Goal: Navigation & Orientation: Find specific page/section

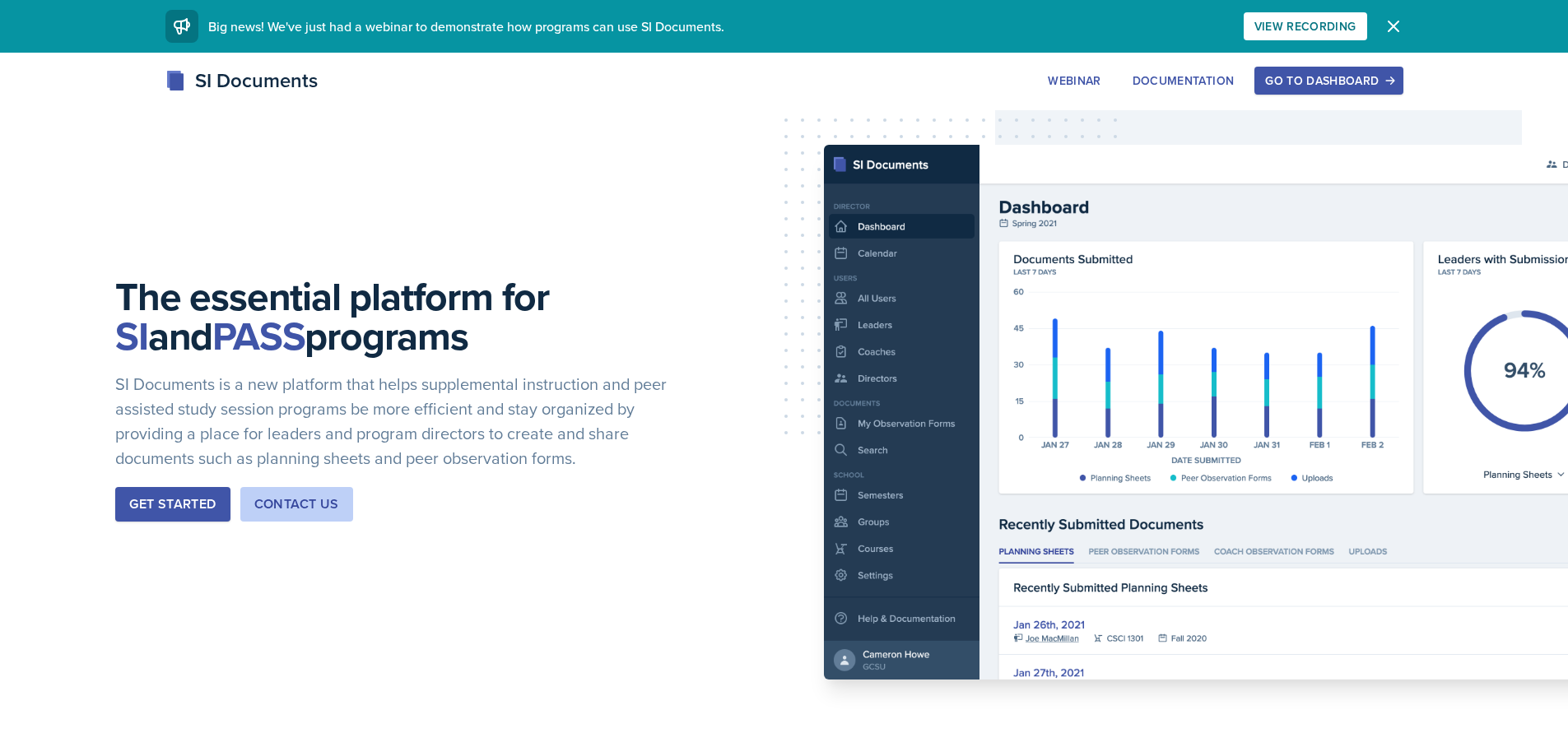
click at [1314, 91] on button "Go to Dashboard" at bounding box center [1328, 81] width 148 height 28
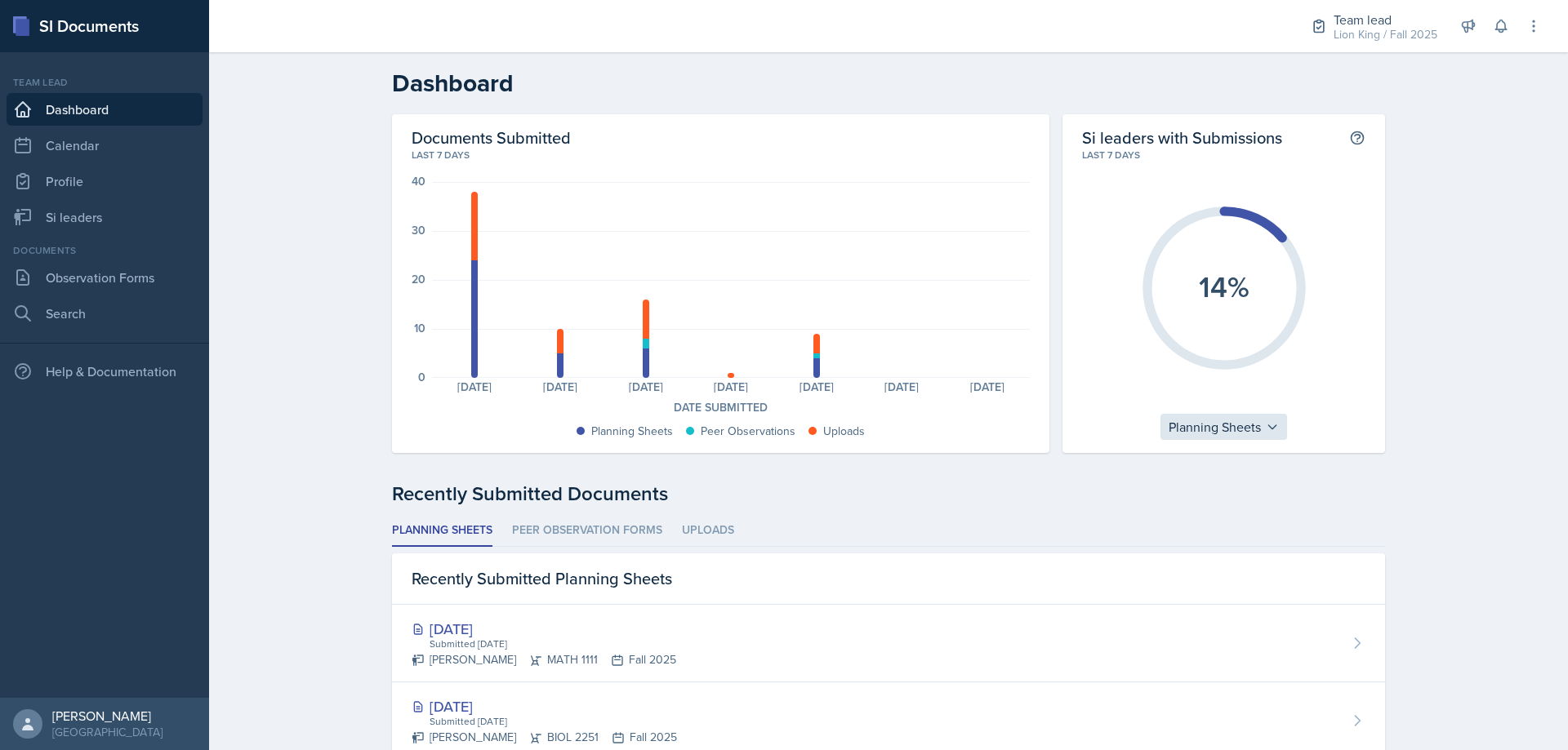
click at [1266, 425] on icon at bounding box center [1272, 427] width 13 height 13
click at [1153, 141] on h2 "Si leaders with Submissions" at bounding box center [1182, 137] width 200 height 20
click at [1263, 251] on icon "14%" at bounding box center [1224, 288] width 183 height 183
click at [1257, 229] on icon "14%" at bounding box center [1224, 288] width 183 height 183
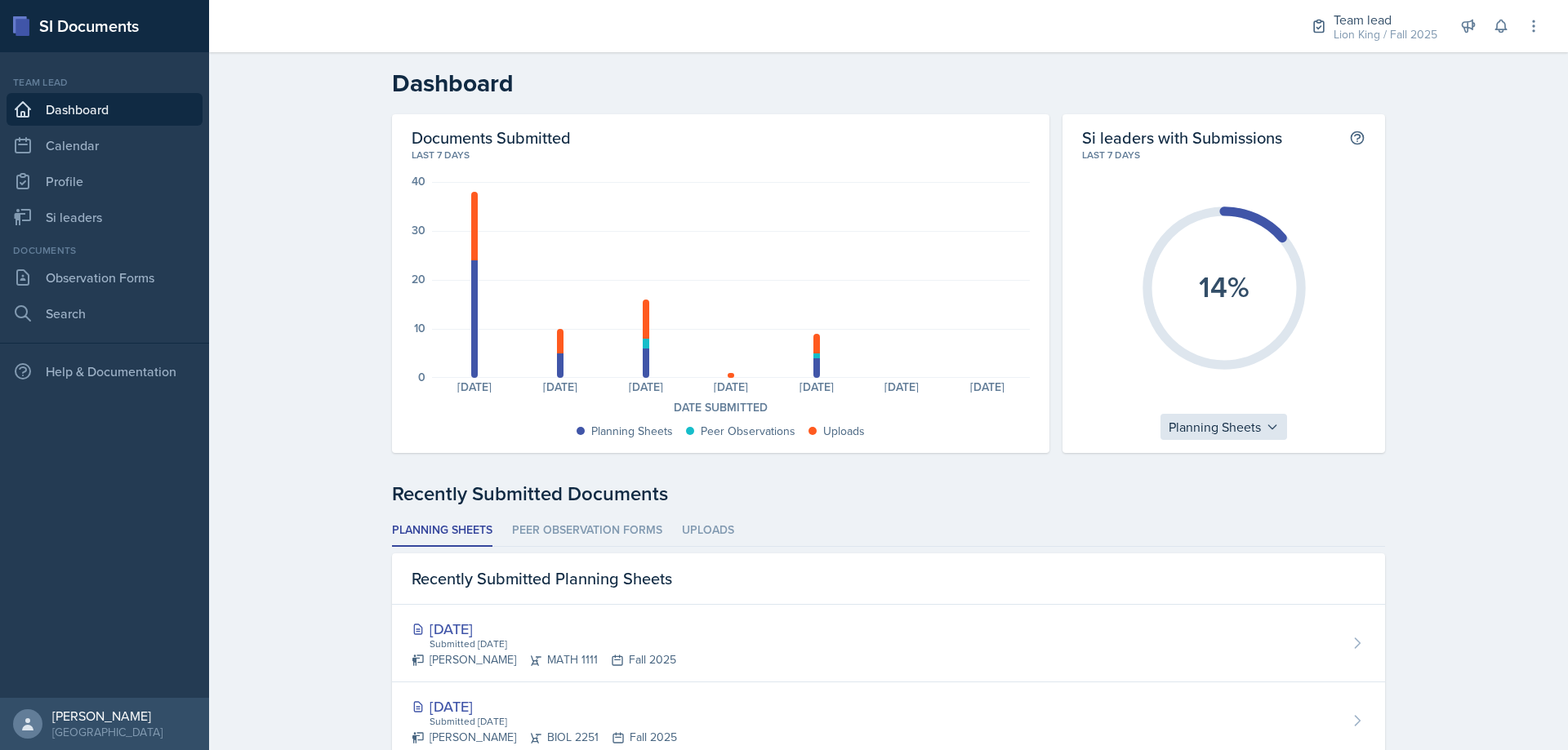
click at [1232, 415] on div "Planning Sheets" at bounding box center [1224, 427] width 127 height 26
click at [1205, 529] on div "Uploads" at bounding box center [1239, 532] width 157 height 33
click at [1225, 413] on div "12%" at bounding box center [1223, 288] width 283 height 251
click at [1226, 421] on div "Uploads" at bounding box center [1224, 427] width 81 height 26
click at [1235, 504] on div "Peer Observations" at bounding box center [1262, 499] width 157 height 33
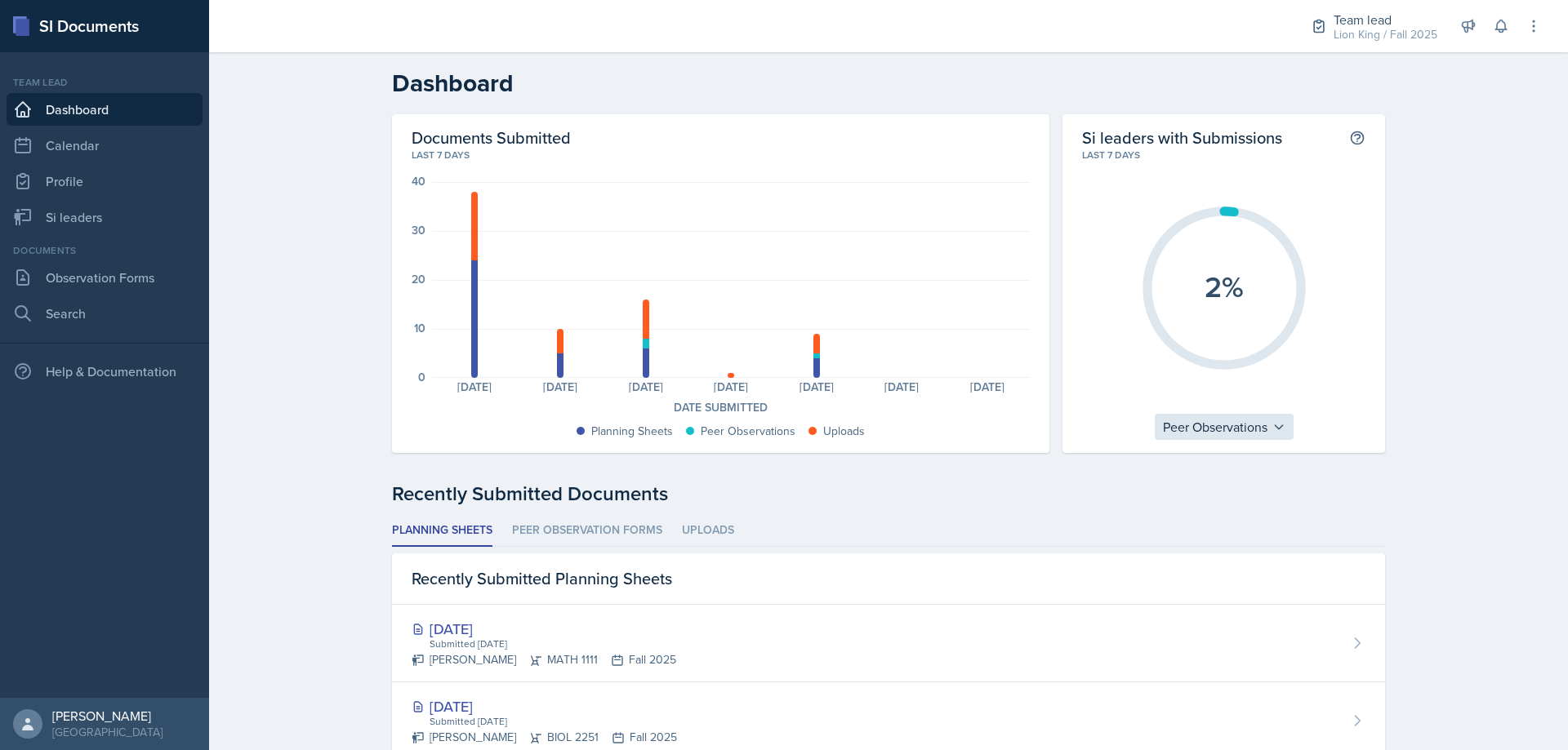
click at [1228, 426] on div "Peer Observations" at bounding box center [1224, 427] width 138 height 26
click at [1232, 455] on div "Planning Sheets" at bounding box center [1233, 466] width 157 height 33
click at [127, 267] on link "Observation Forms" at bounding box center [104, 278] width 196 height 33
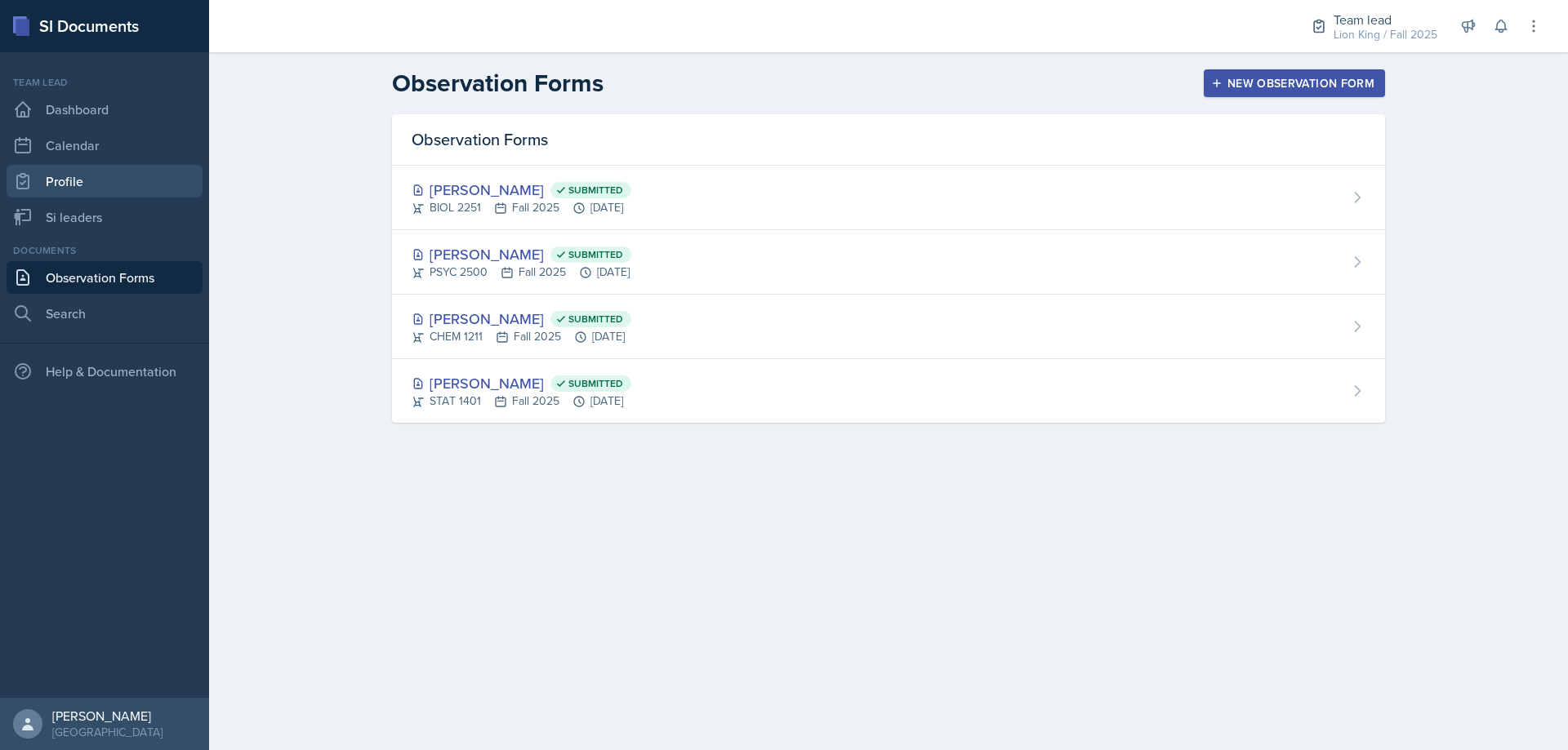
click at [144, 184] on link "Profile" at bounding box center [104, 181] width 196 height 33
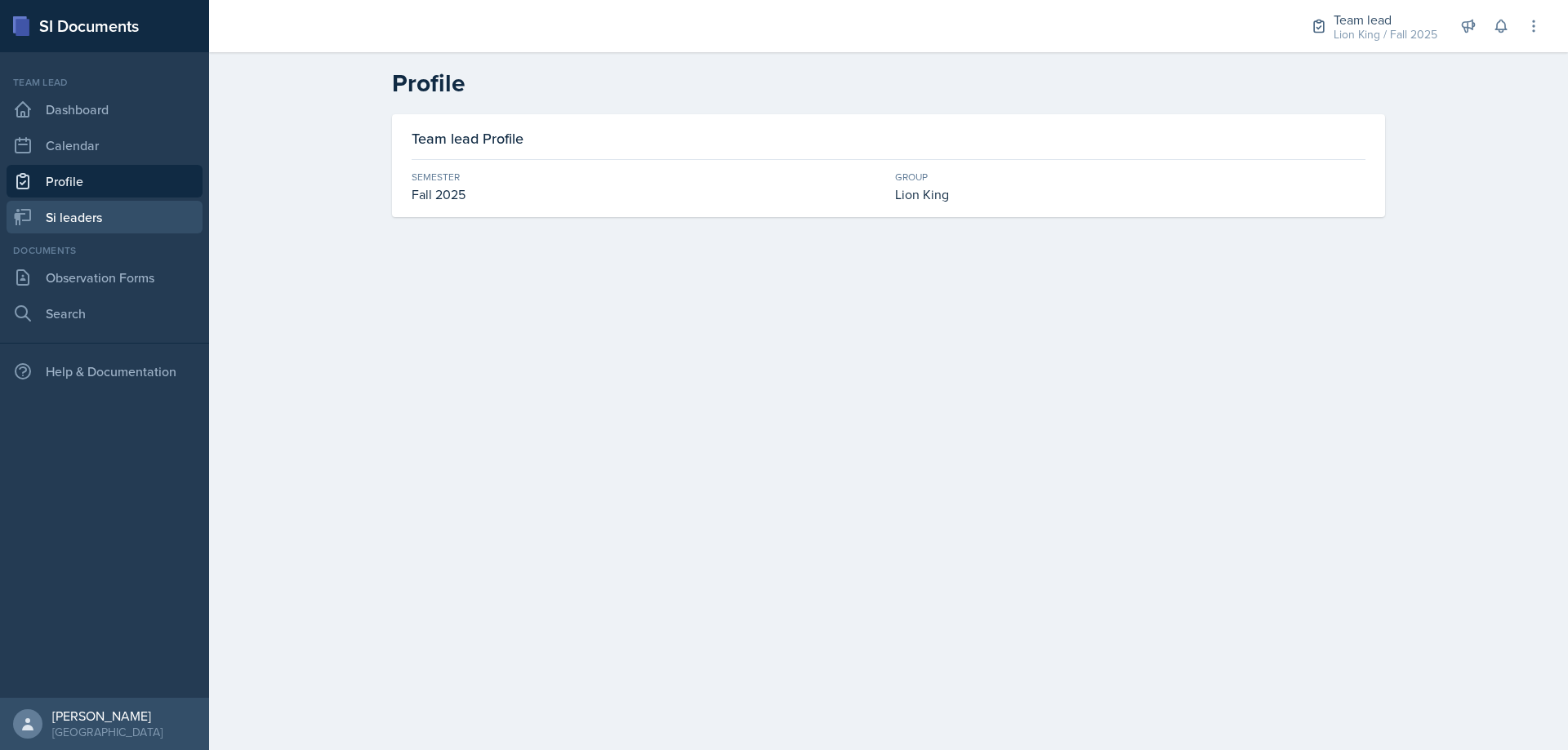
click at [132, 210] on link "Si leaders" at bounding box center [104, 218] width 196 height 33
